Goal: Find specific page/section: Find specific page/section

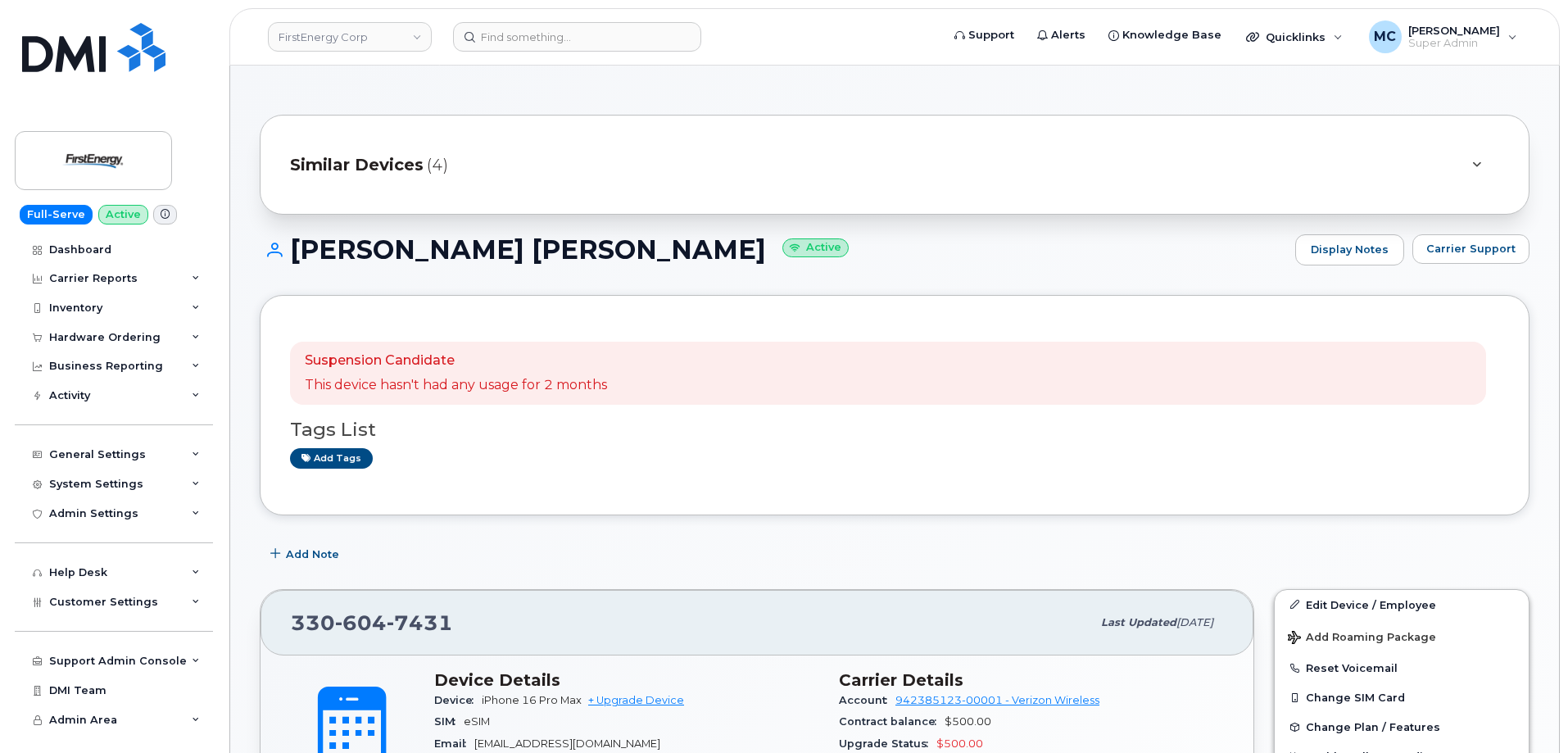
scroll to position [406, 0]
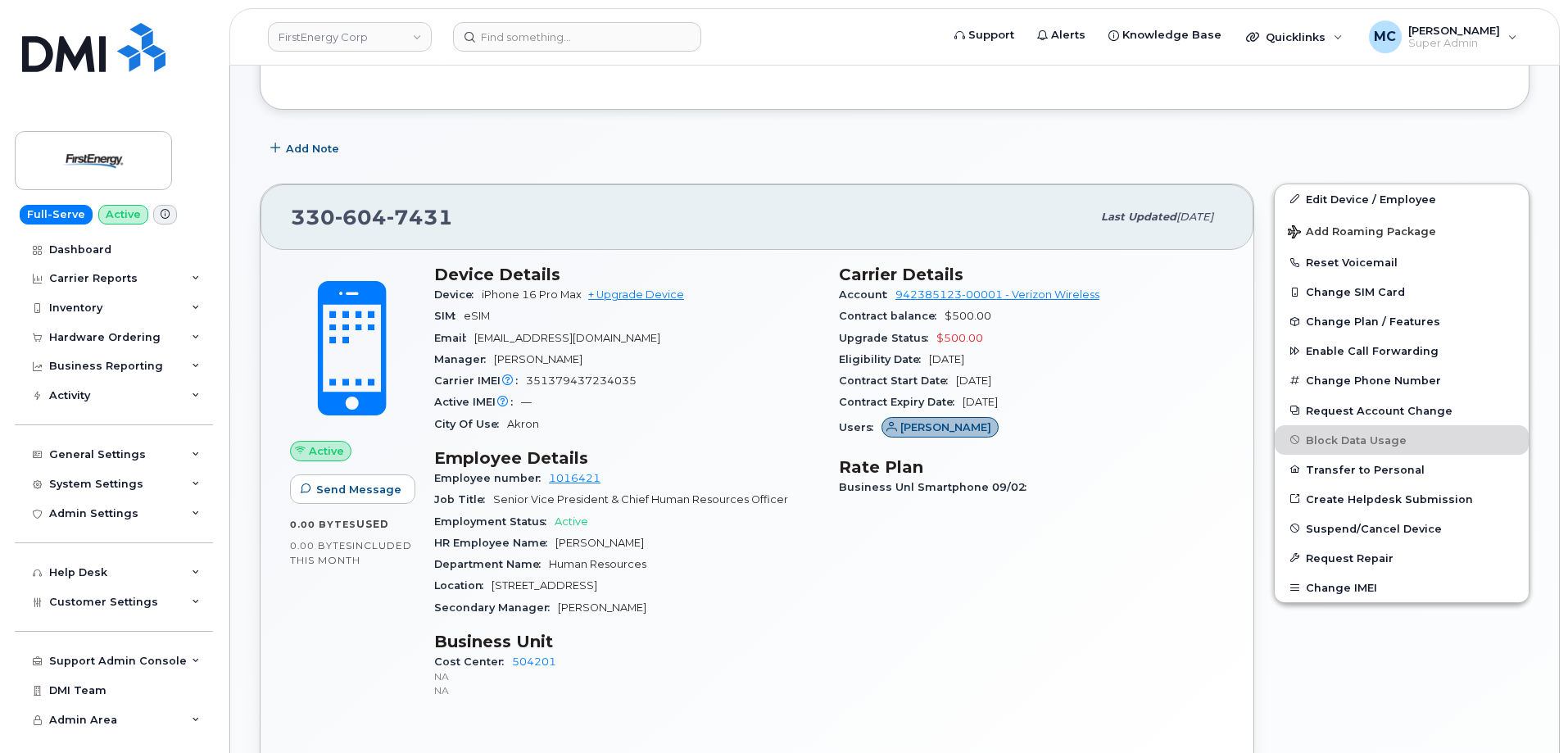
click at [837, 150] on div "Add Note" at bounding box center [895, 148] width 1270 height 30
click at [108, 142] on img at bounding box center [93, 160] width 126 height 47
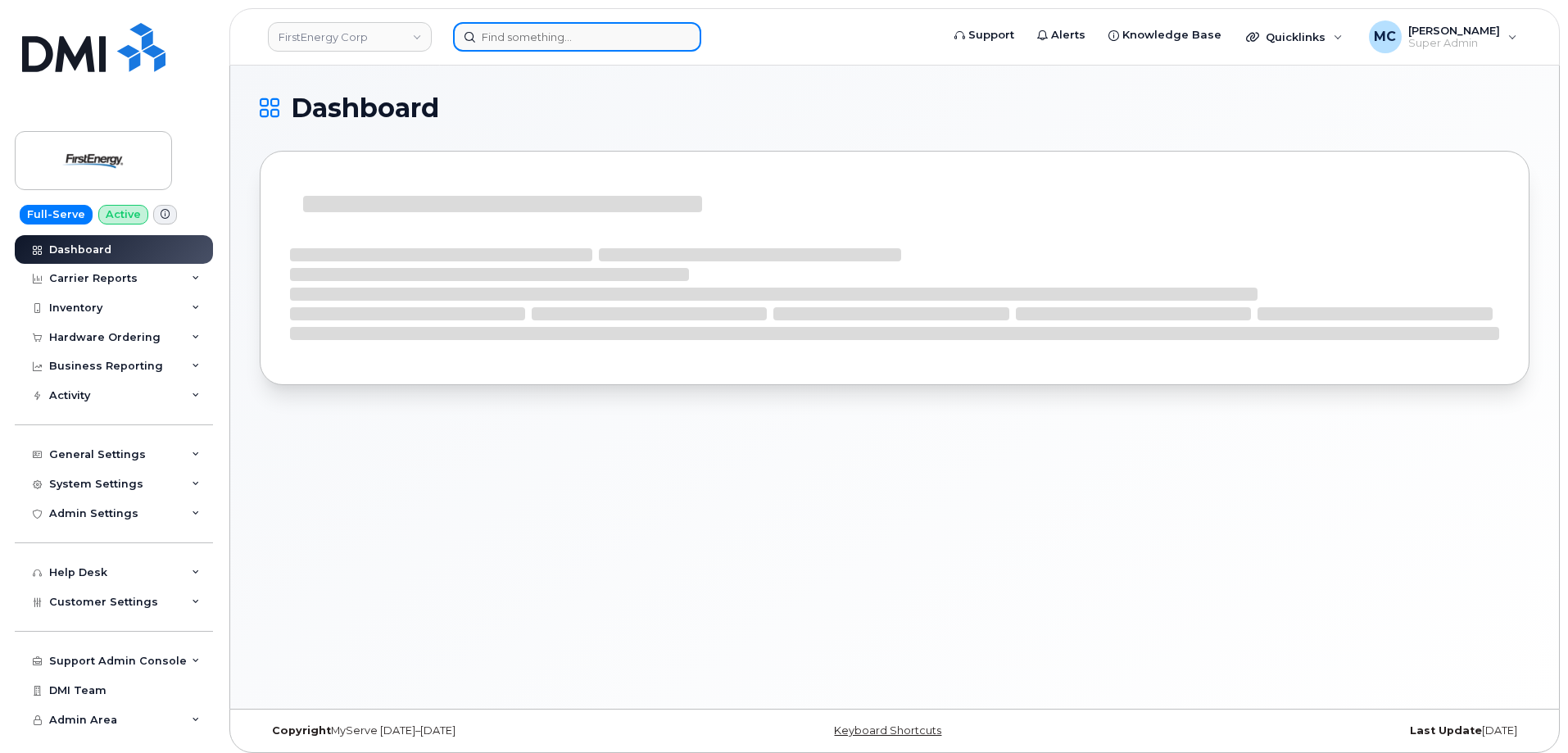
click at [614, 37] on input at bounding box center [577, 37] width 249 height 30
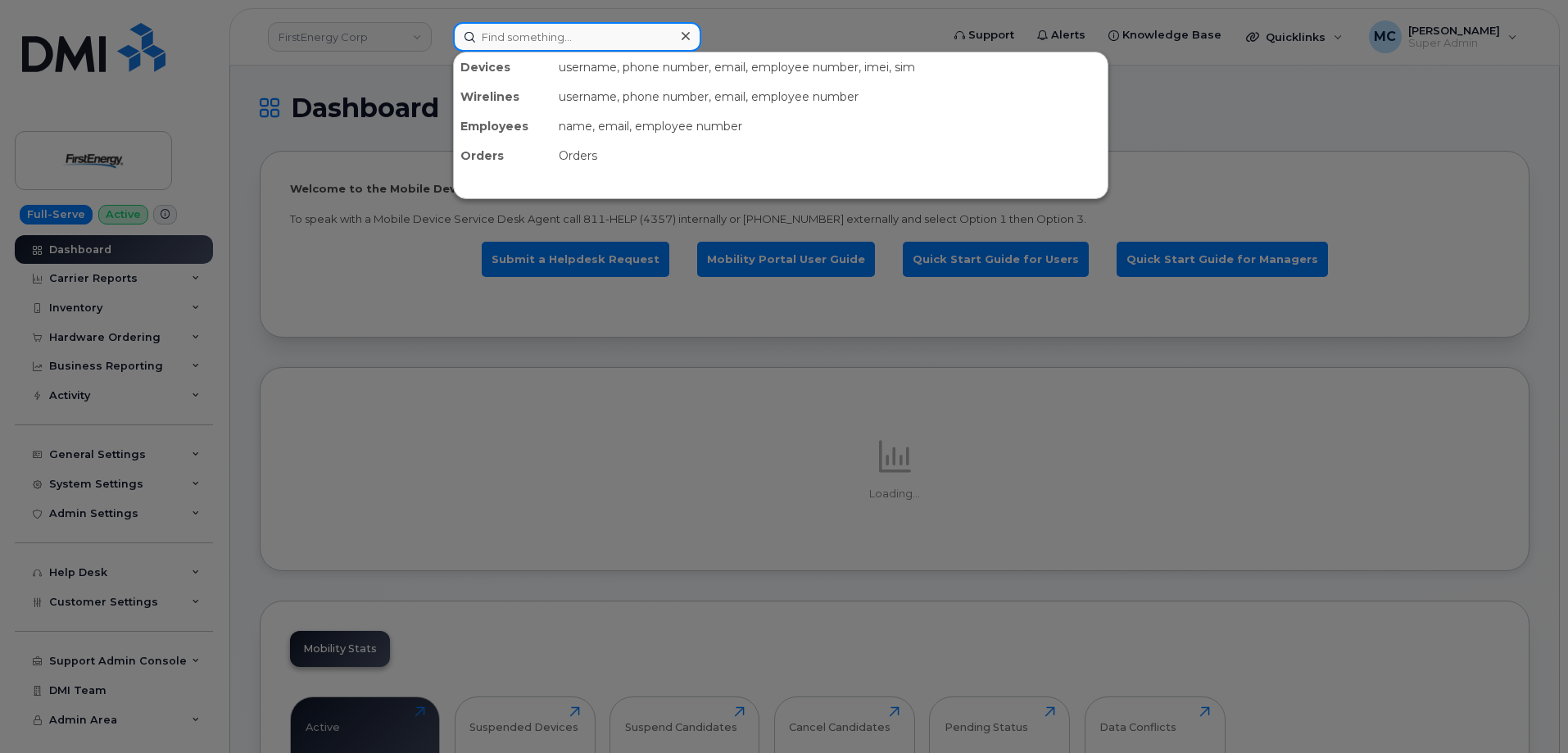
paste input "RITM0271490"
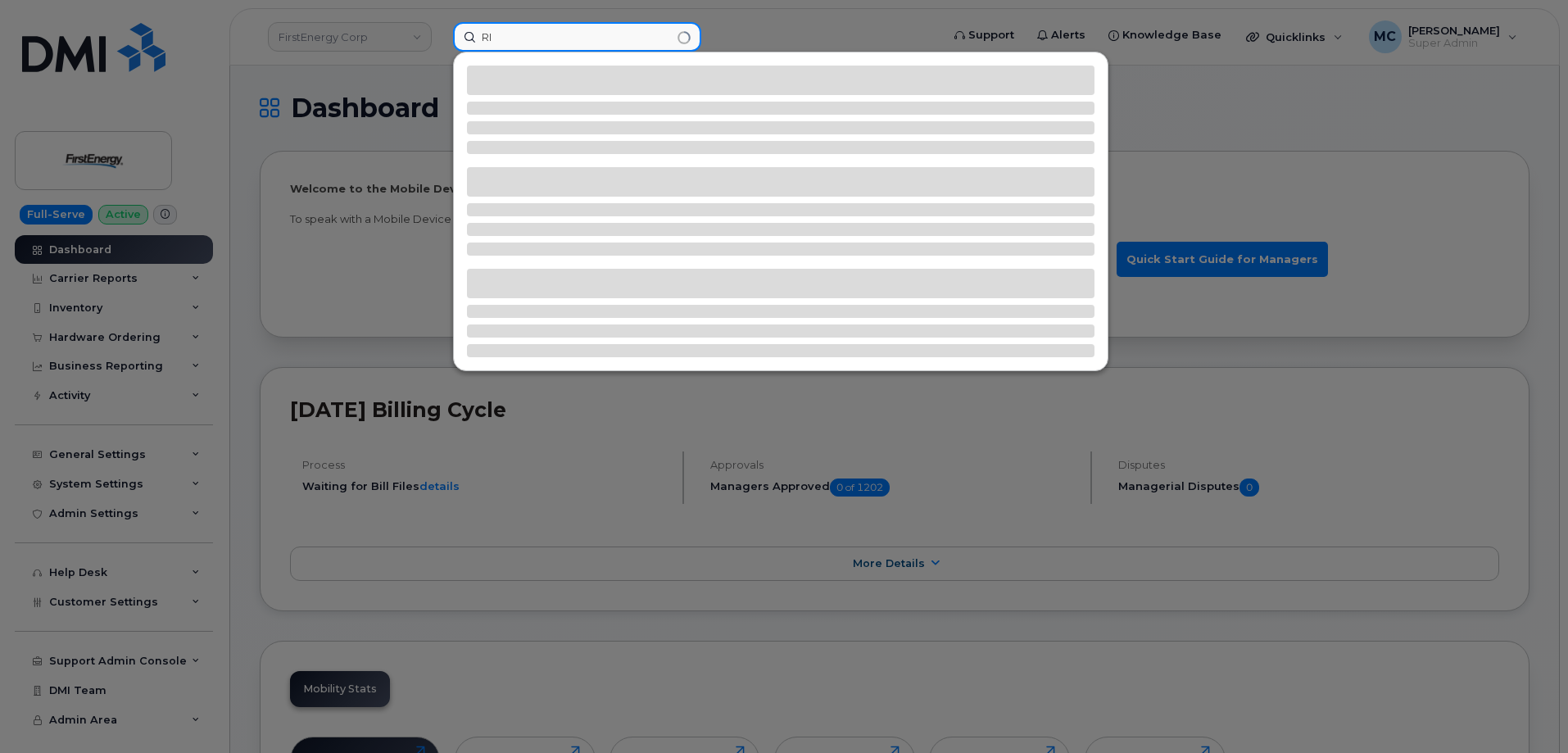
type input "R"
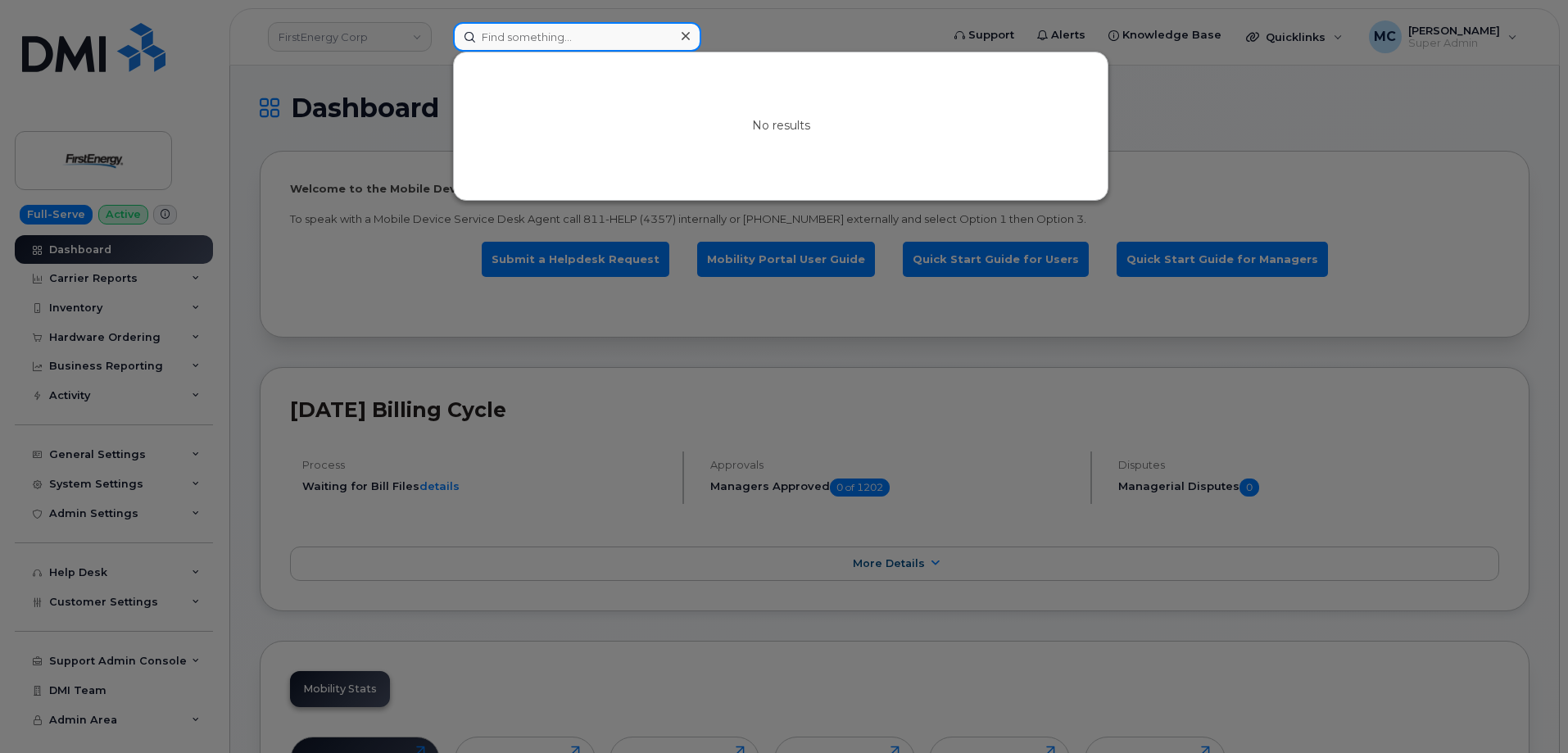
paste input "8132674211"
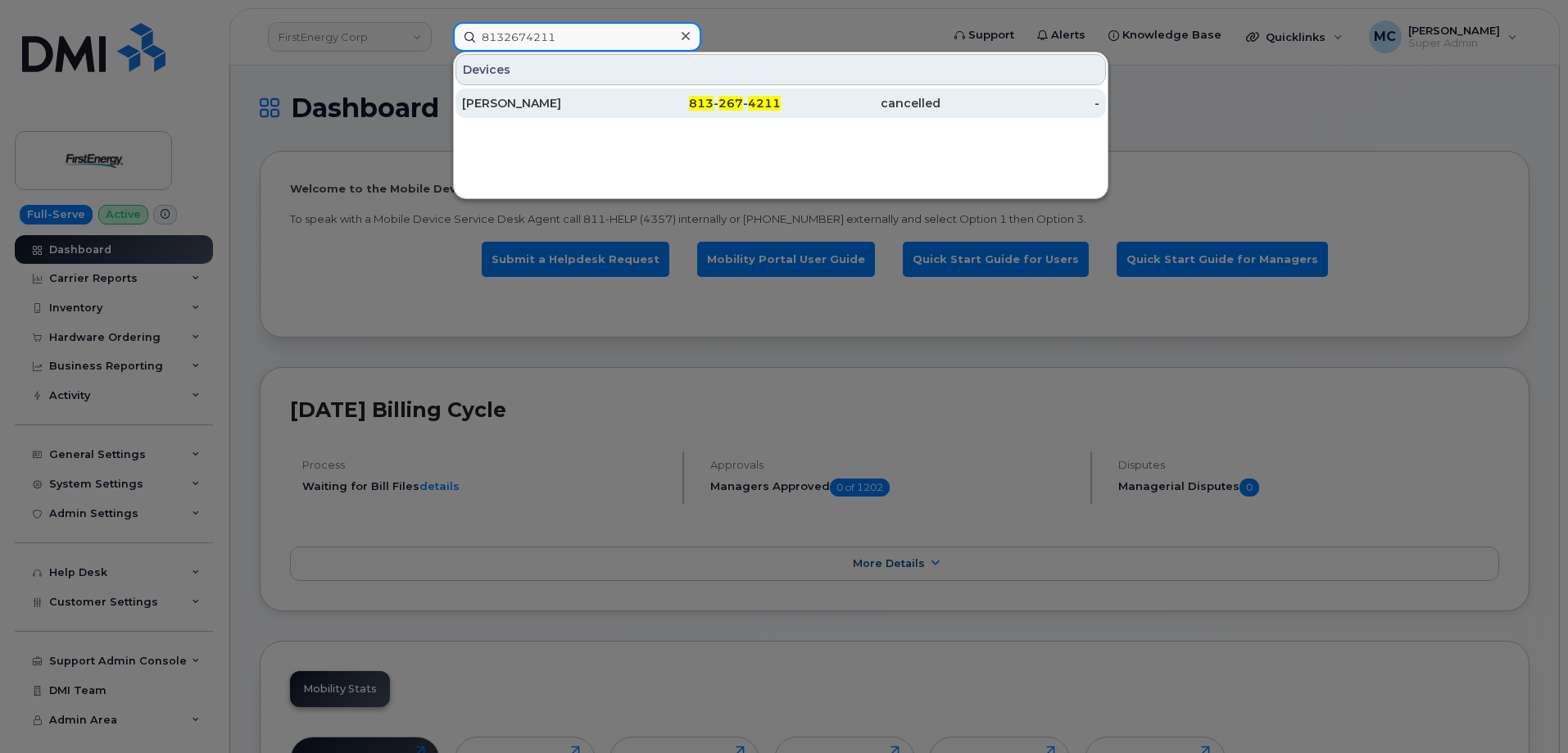
type input "8132674211"
click at [686, 107] on div "813 - 267 - 4211" at bounding box center [702, 103] width 160 height 16
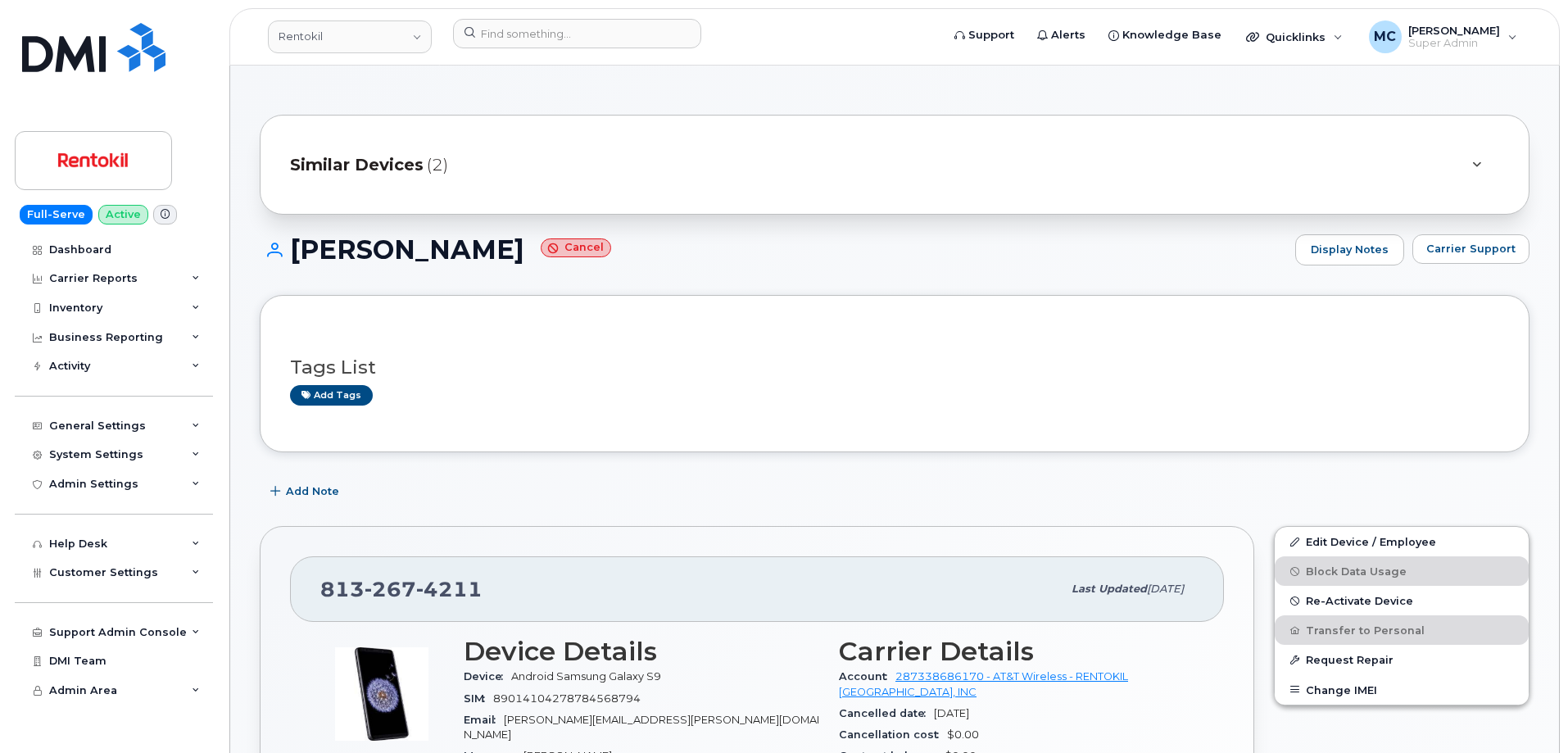
click at [785, 245] on h1 "BRIAN CRANFORD Cancel" at bounding box center [774, 250] width 1027 height 29
